Goal: Task Accomplishment & Management: Manage account settings

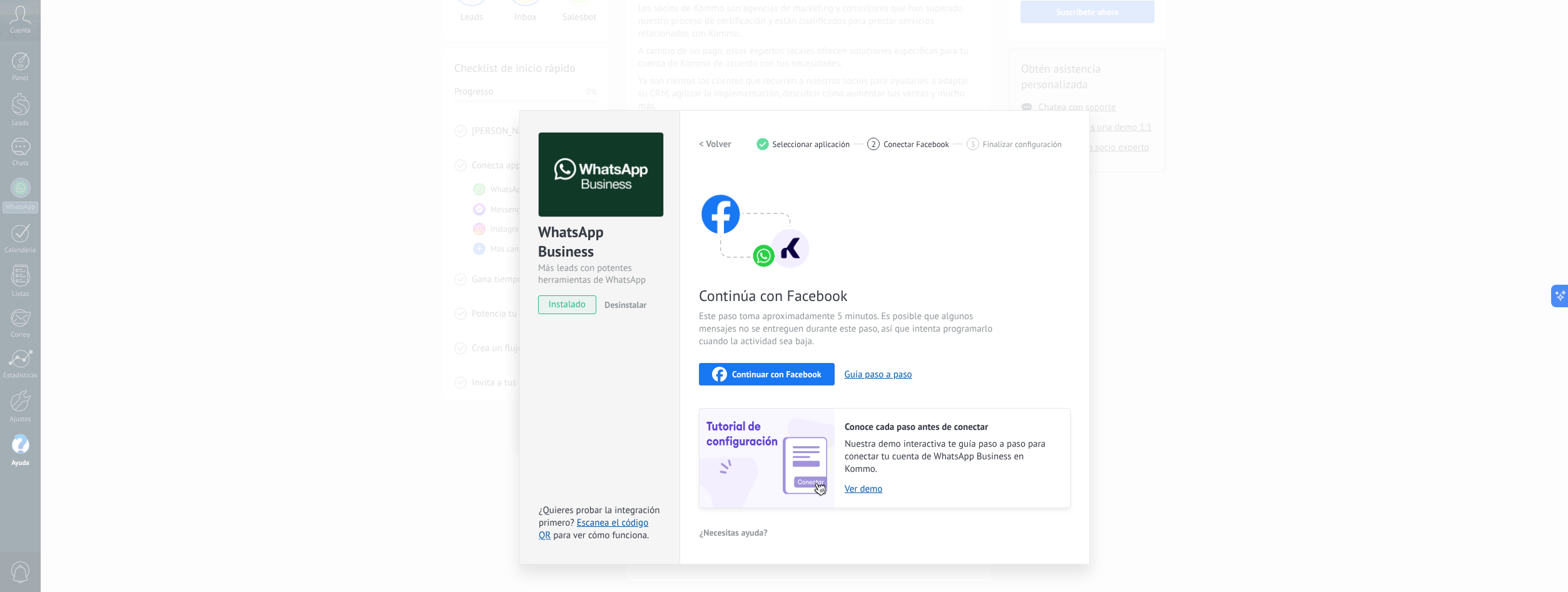
click at [1193, 312] on div "WhatsApp Business Más leads con potentes herramientas de WhatsApp instalado Des…" at bounding box center [804, 296] width 1527 height 592
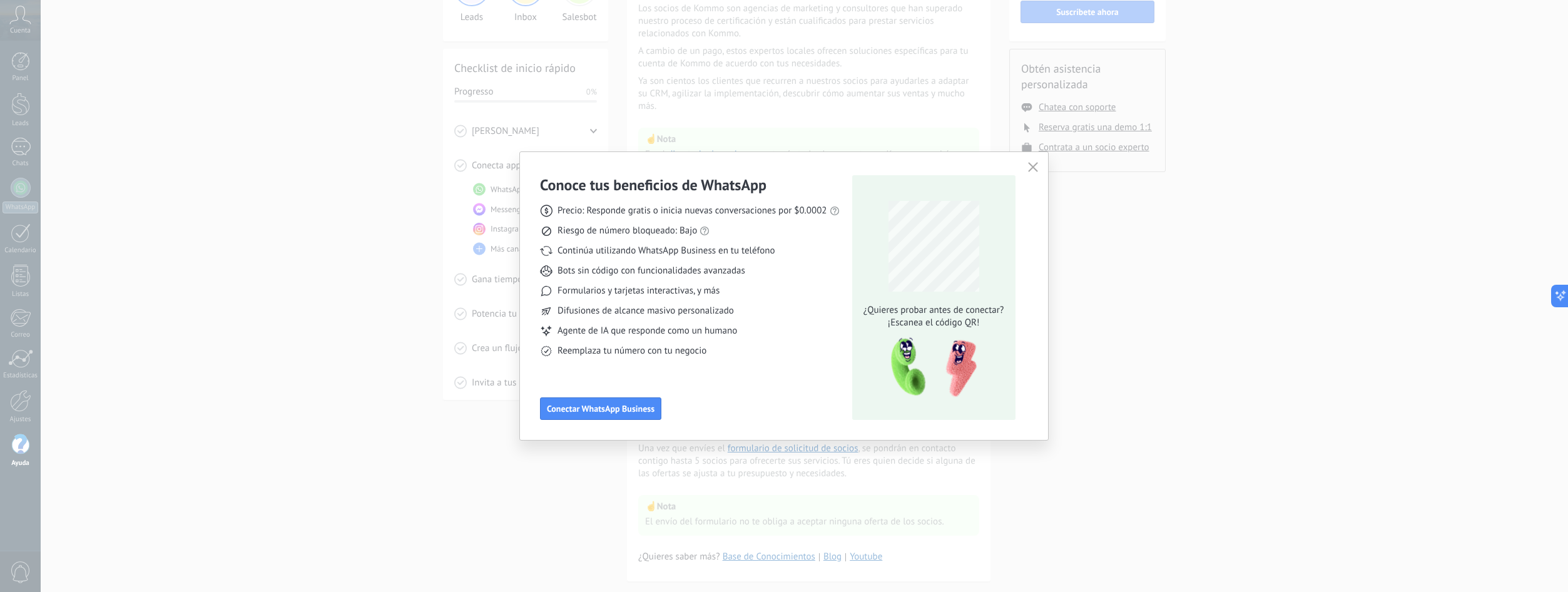
click at [1031, 165] on icon "button" at bounding box center [1033, 167] width 10 height 10
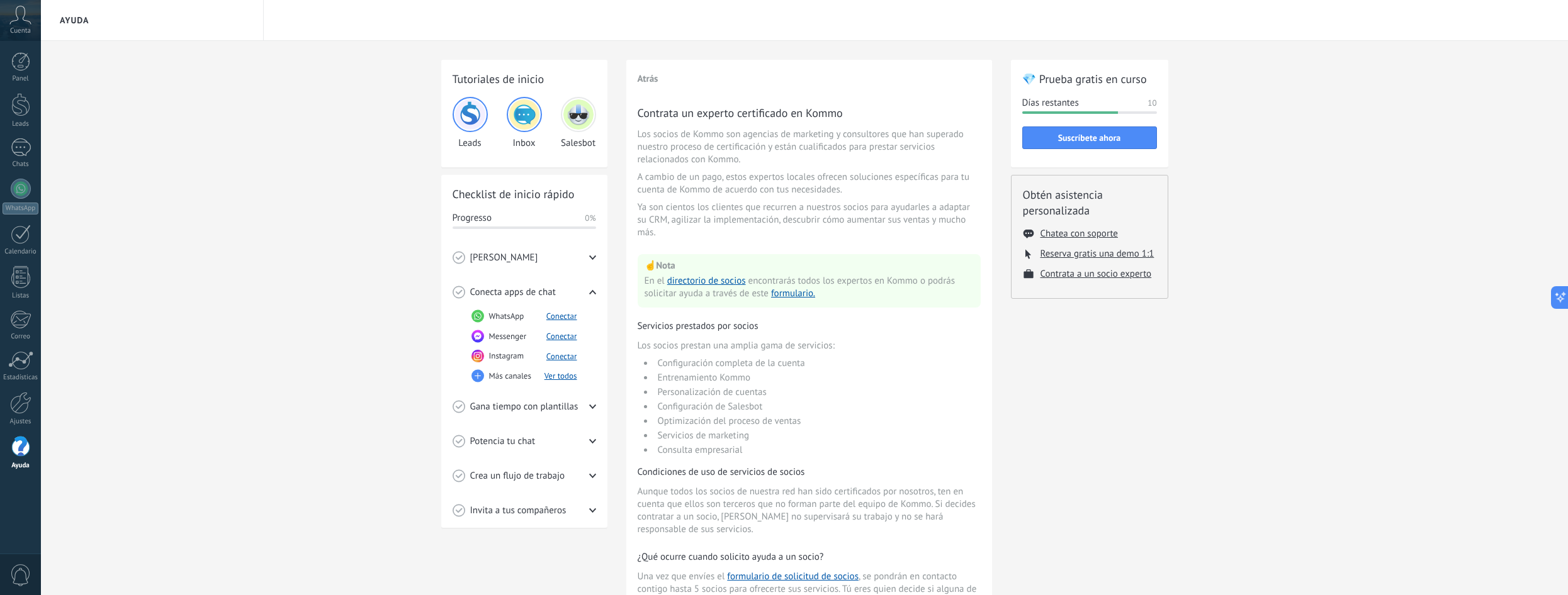
click at [478, 378] on rect at bounding box center [477, 377] width 1 height 6
click at [13, 18] on icon at bounding box center [20, 14] width 22 height 19
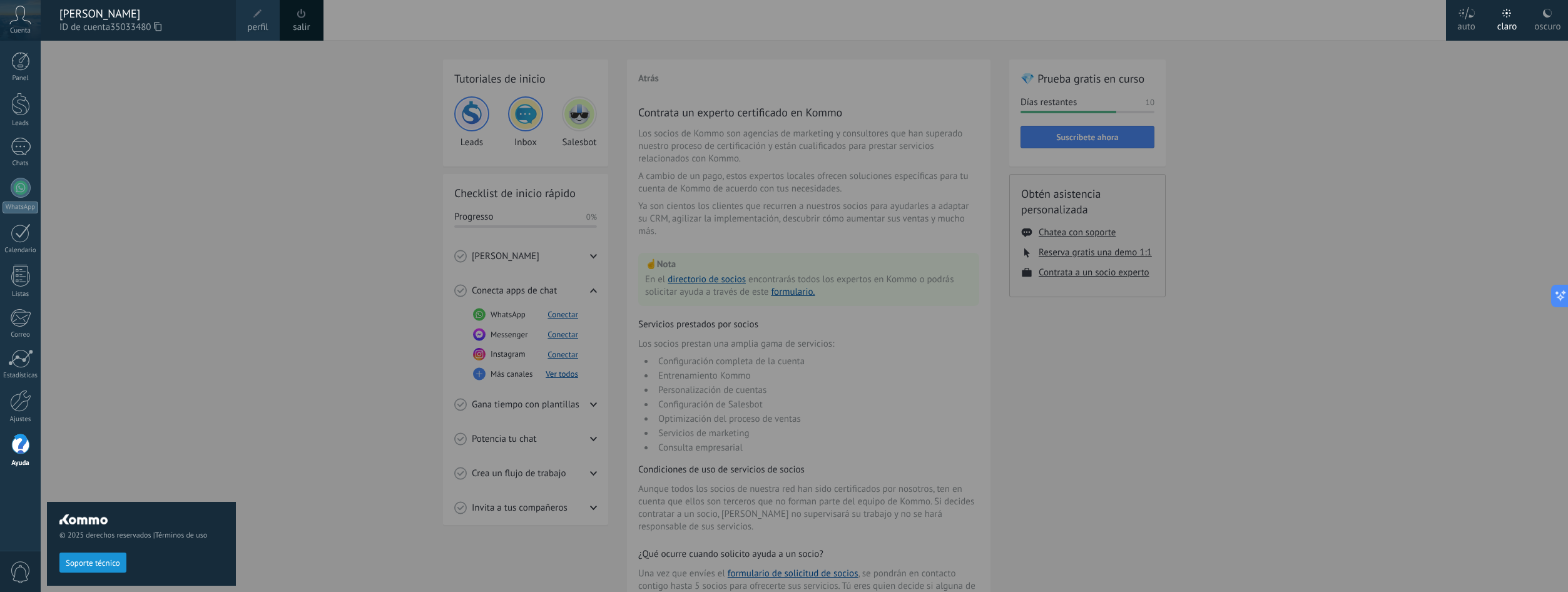
click at [94, 84] on div "© 2025 derechos reservados | Términos de uso Soporte técnico" at bounding box center [141, 316] width 189 height 551
click at [90, 67] on div "© 2025 derechos reservados | Términos de uso Soporte técnico" at bounding box center [141, 316] width 189 height 551
click at [114, 83] on div "© 2025 derechos reservados | Términos de uso Soporte técnico" at bounding box center [141, 316] width 189 height 551
click at [129, 114] on div "© 2025 derechos reservados | Términos de uso Soporte técnico" at bounding box center [141, 316] width 189 height 551
click at [132, 118] on div "© 2025 derechos reservados | Términos de uso Soporte técnico" at bounding box center [141, 316] width 189 height 551
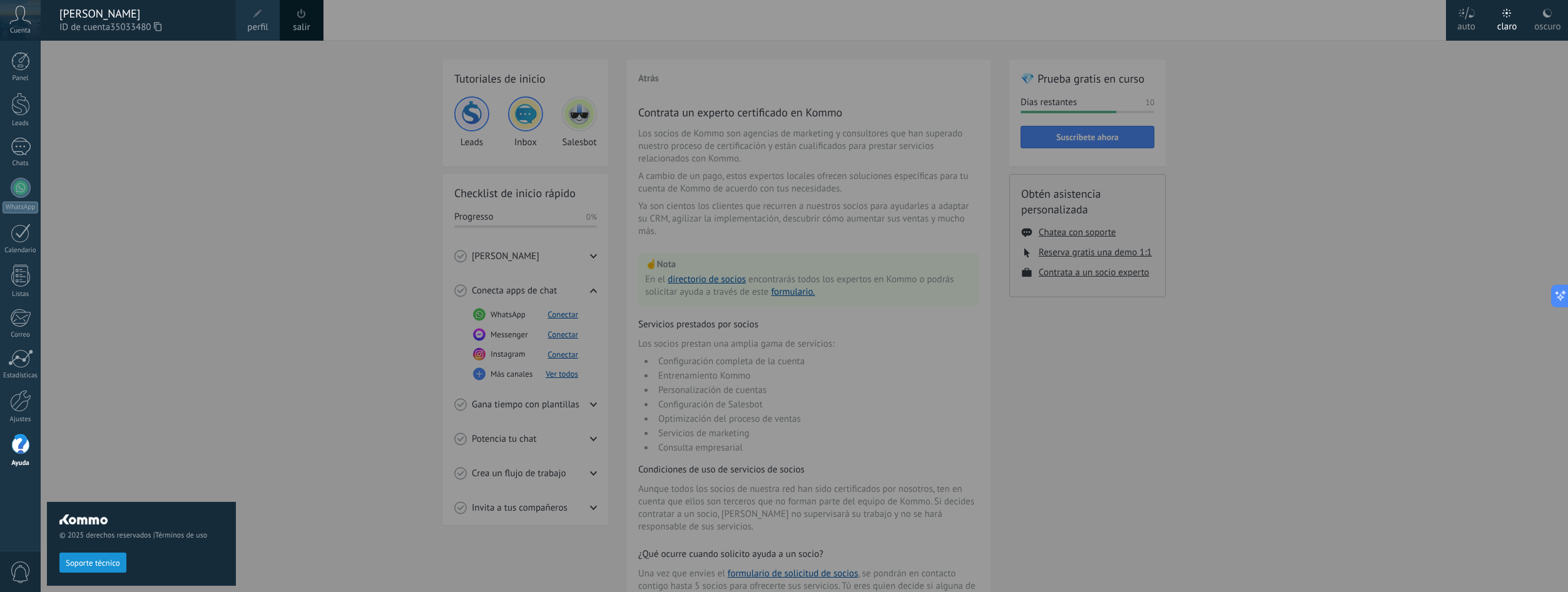
click at [331, 453] on div at bounding box center [825, 296] width 1568 height 592
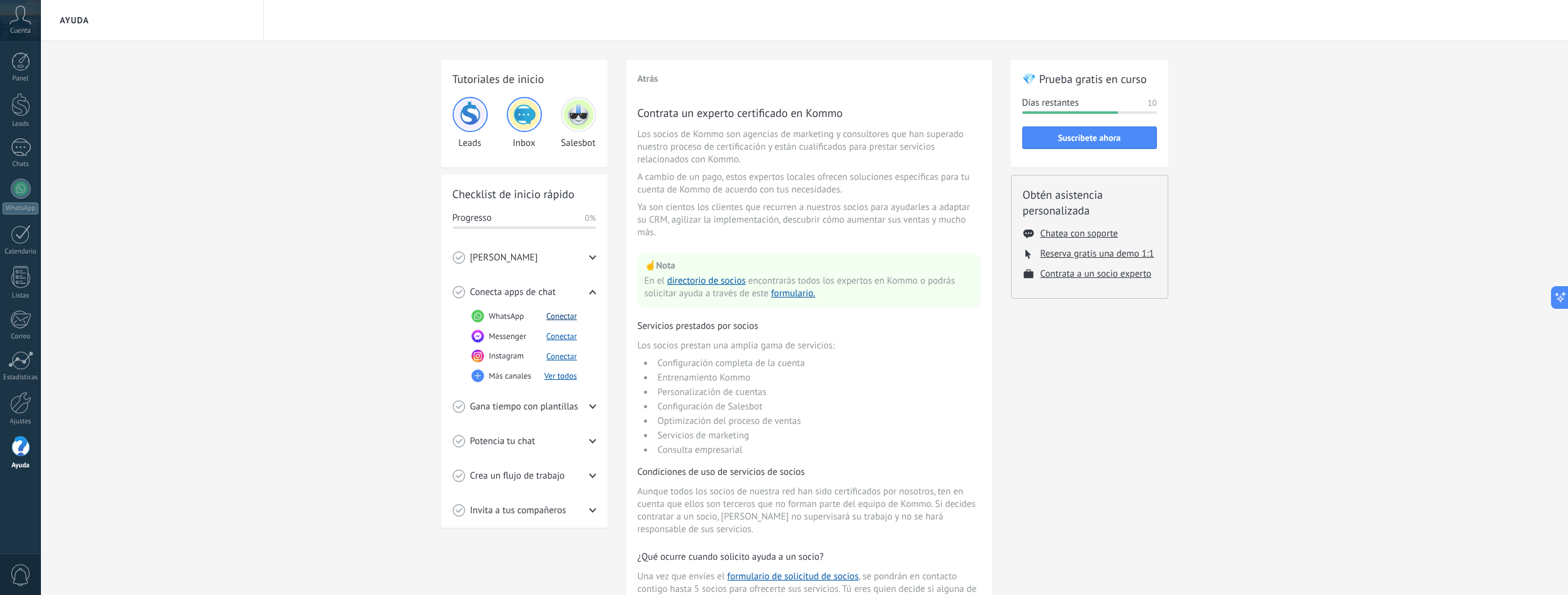
click at [569, 315] on button "Conectar" at bounding box center [562, 316] width 31 height 11
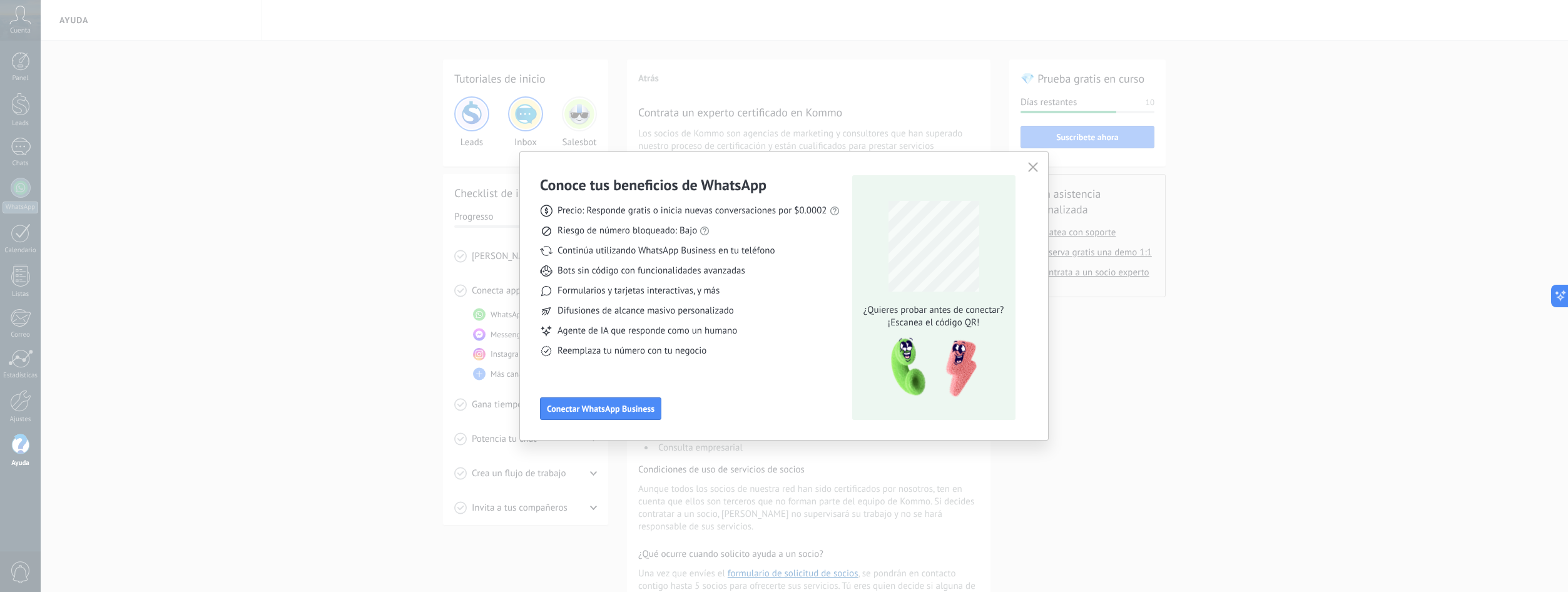
click at [1034, 168] on icon "button" at bounding box center [1033, 167] width 10 height 10
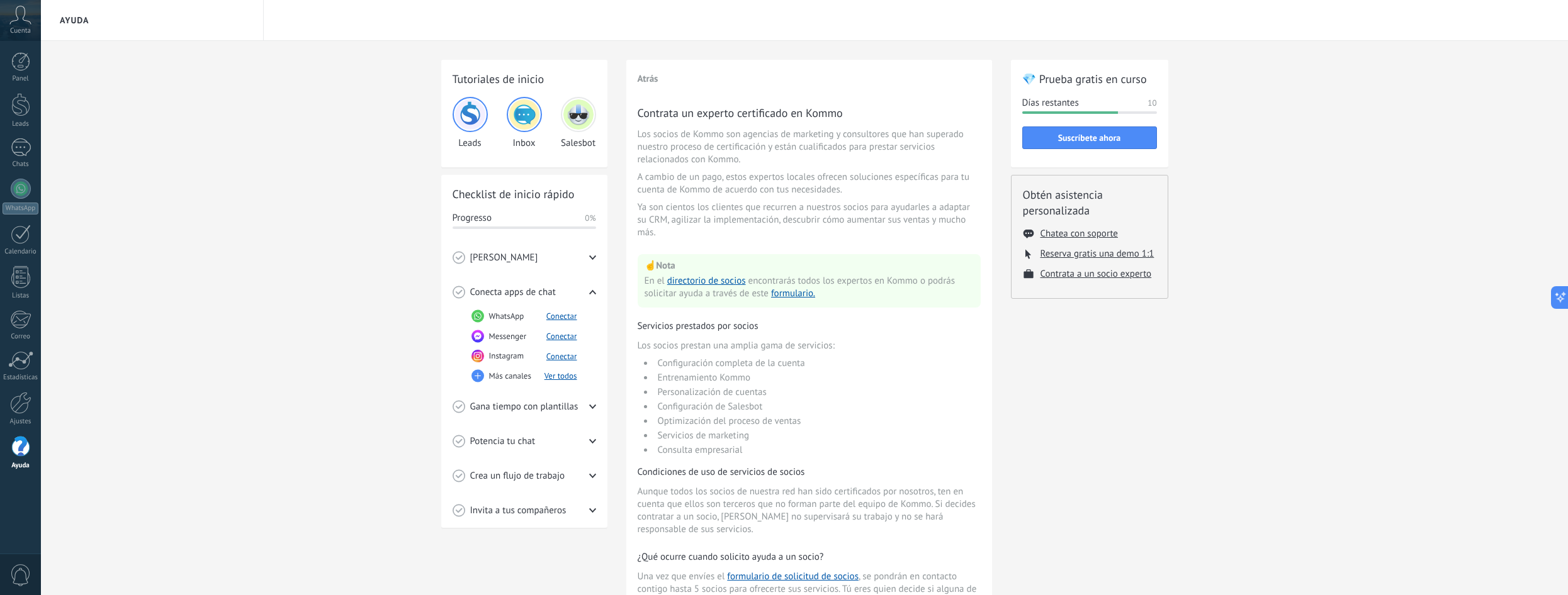
click at [281, 218] on div "Tutoriales de inicio Leads Inbox Salesbot Checklist de inicio rápido Progresso …" at bounding box center [804, 392] width 1527 height 704
click at [26, 406] on div at bounding box center [20, 403] width 21 height 22
